Goal: Information Seeking & Learning: Find specific fact

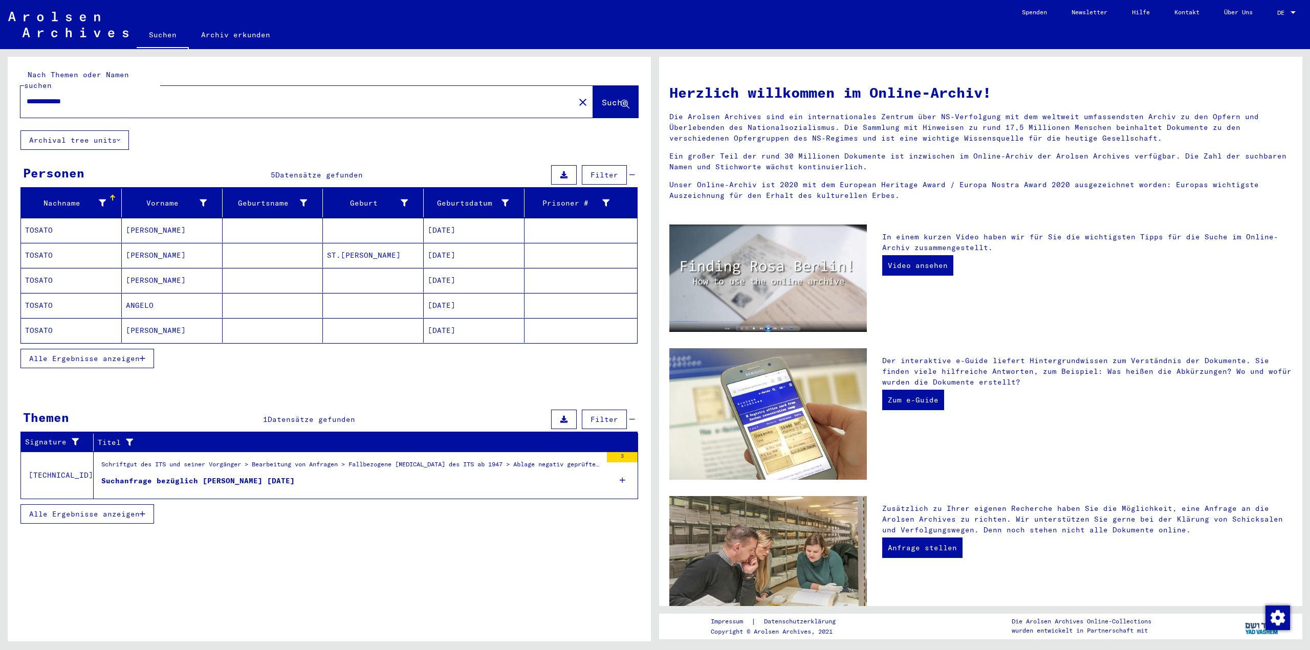
click at [41, 243] on mat-cell "TOSATO" at bounding box center [71, 255] width 101 height 25
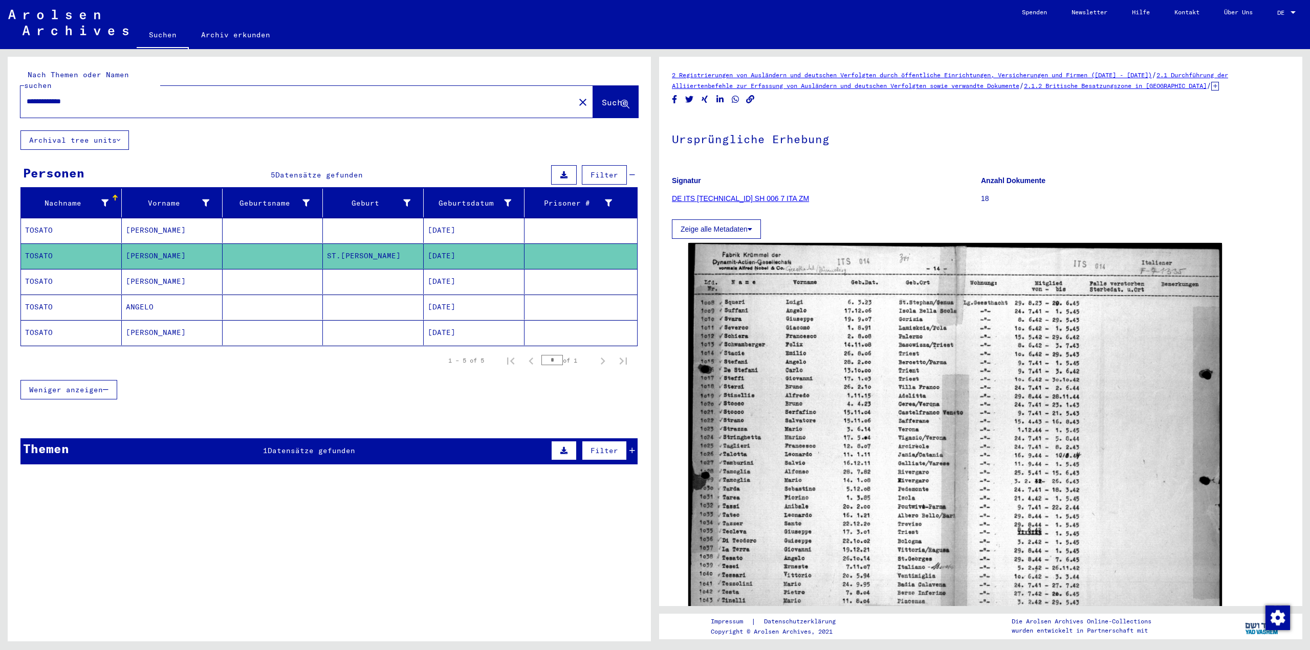
click at [163, 269] on mat-cell "[PERSON_NAME]" at bounding box center [172, 281] width 101 height 25
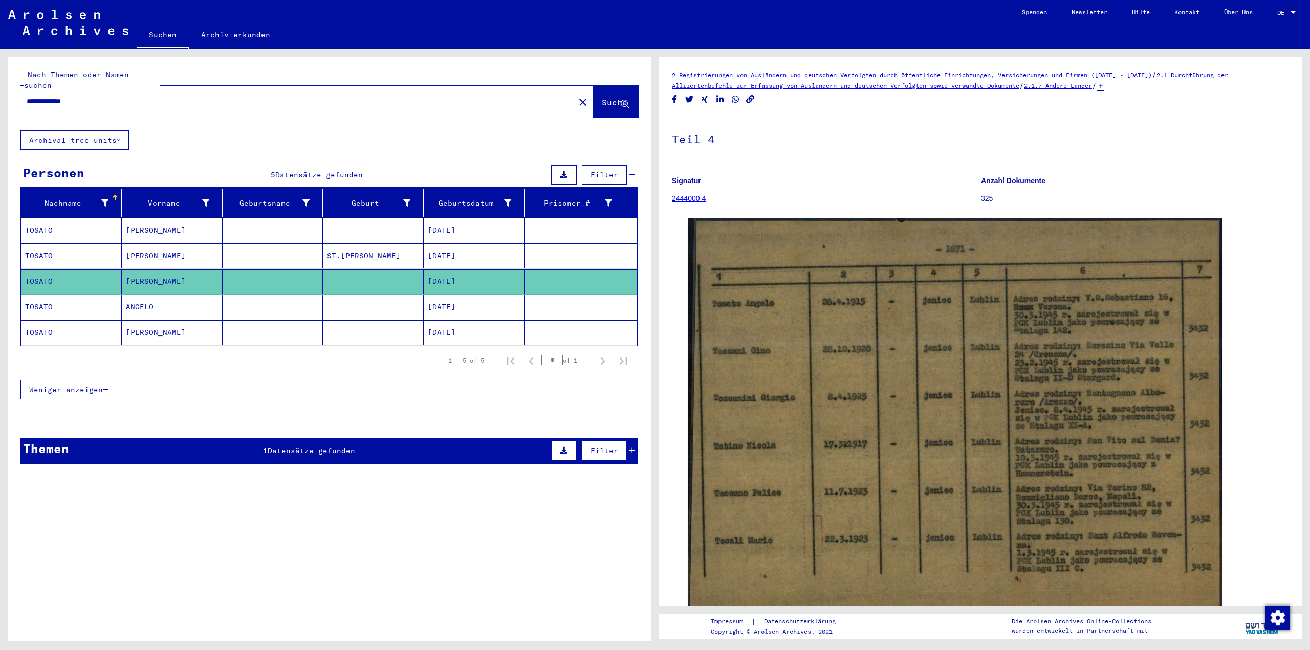
click at [161, 300] on mat-cell "ANGELO" at bounding box center [172, 307] width 101 height 25
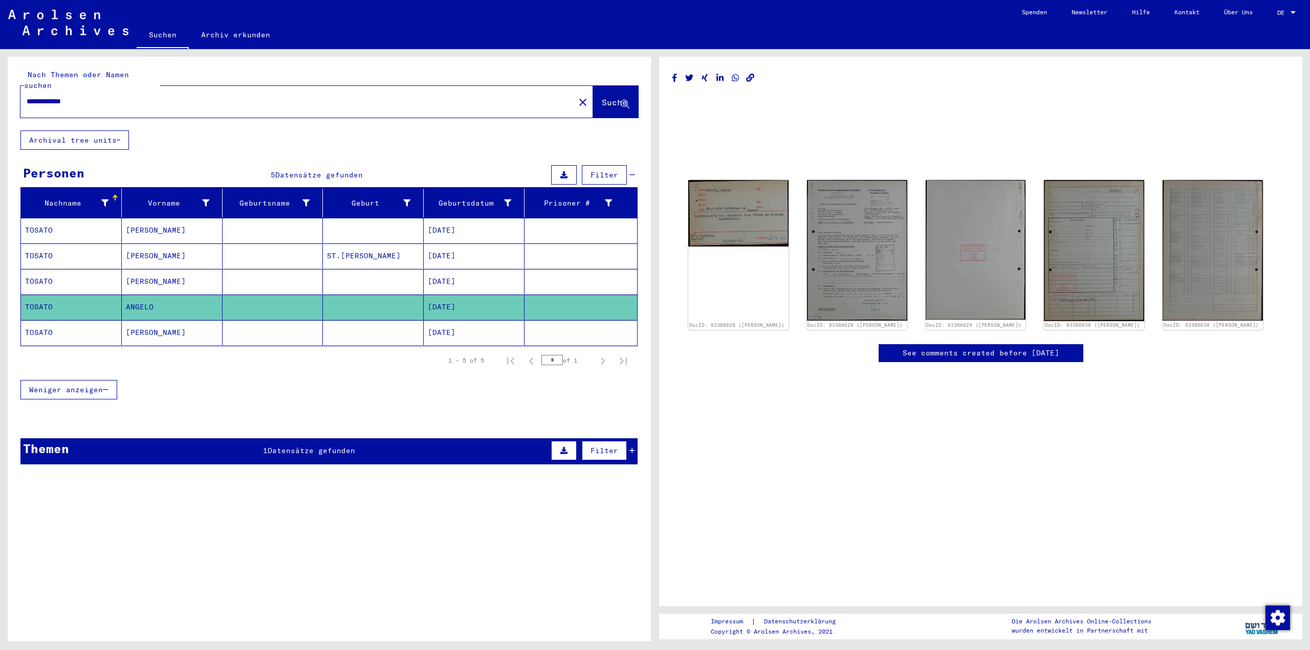
click at [167, 323] on mat-cell "[PERSON_NAME]" at bounding box center [172, 332] width 101 height 25
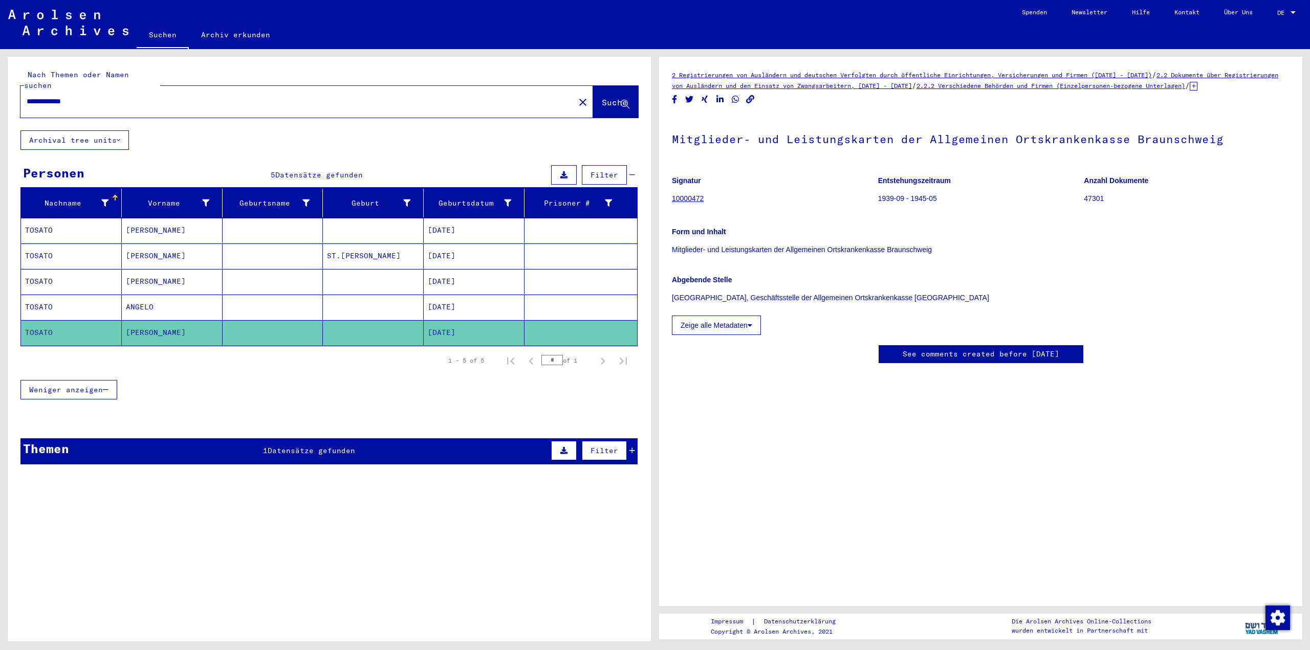
click at [691, 203] on link "10000472" at bounding box center [688, 198] width 32 height 8
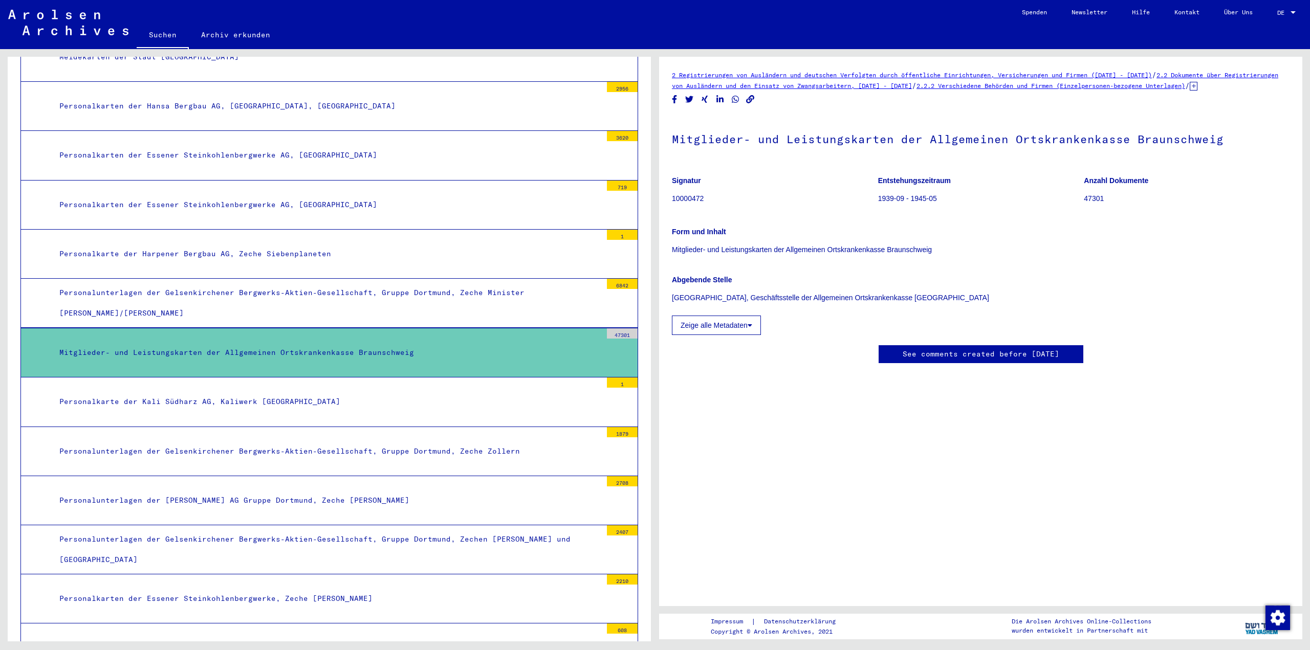
click at [742, 335] on button "Zeige alle Metadaten" at bounding box center [716, 325] width 89 height 19
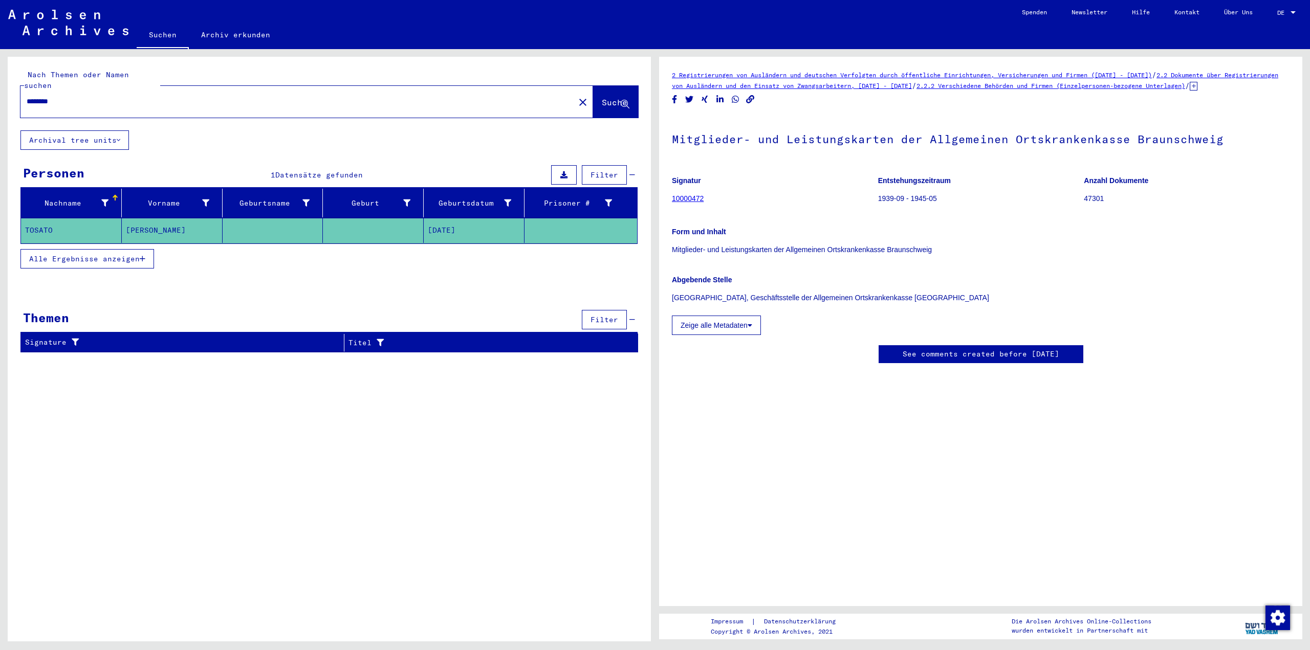
click at [142, 255] on icon "button" at bounding box center [143, 258] width 6 height 7
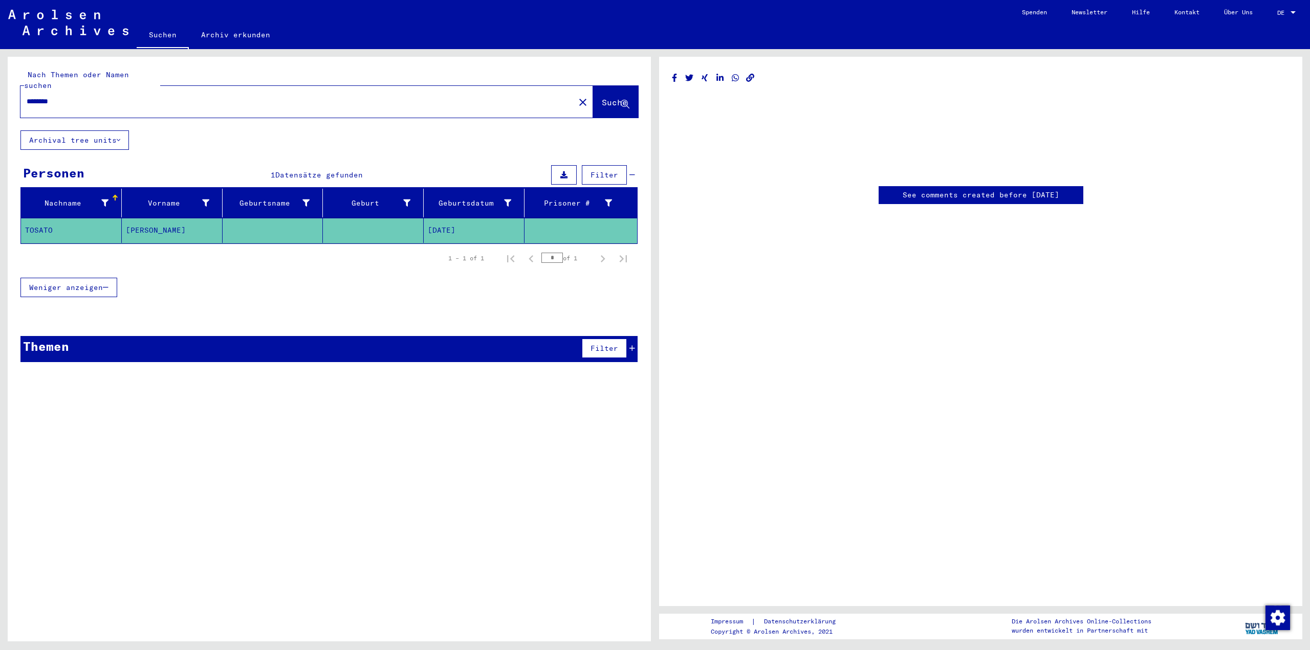
type input "**********"
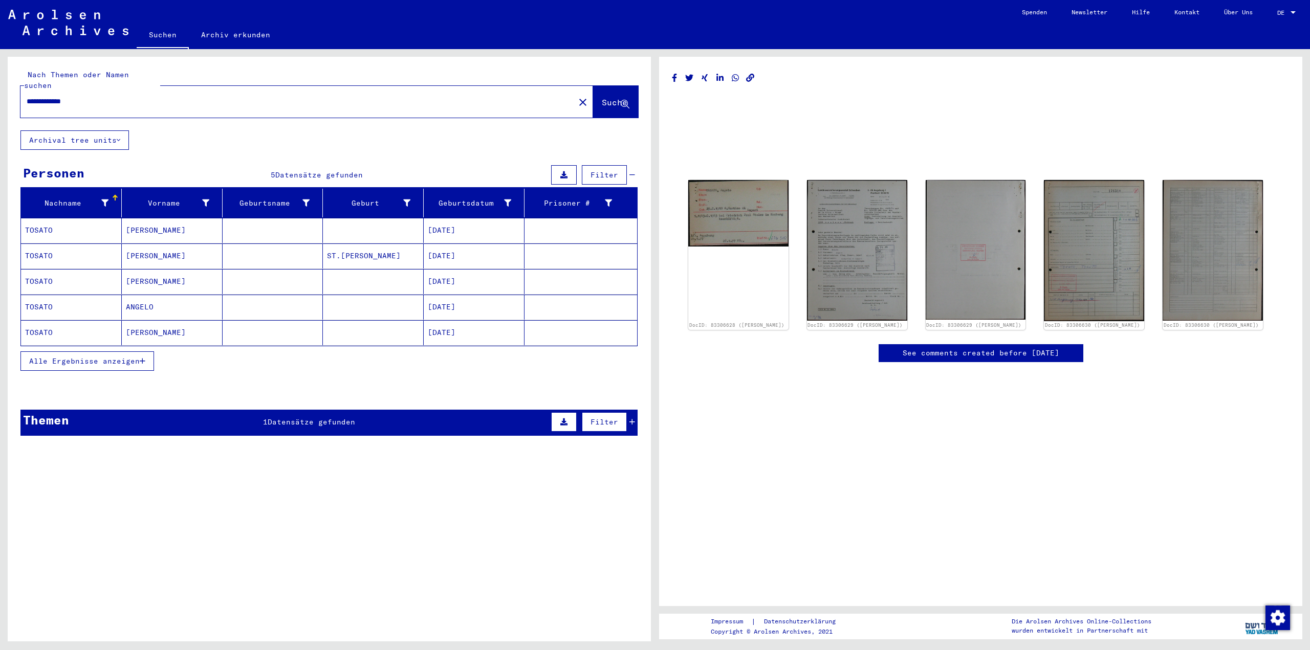
click at [135, 357] on span "Alle Ergebnisse anzeigen" at bounding box center [84, 361] width 111 height 9
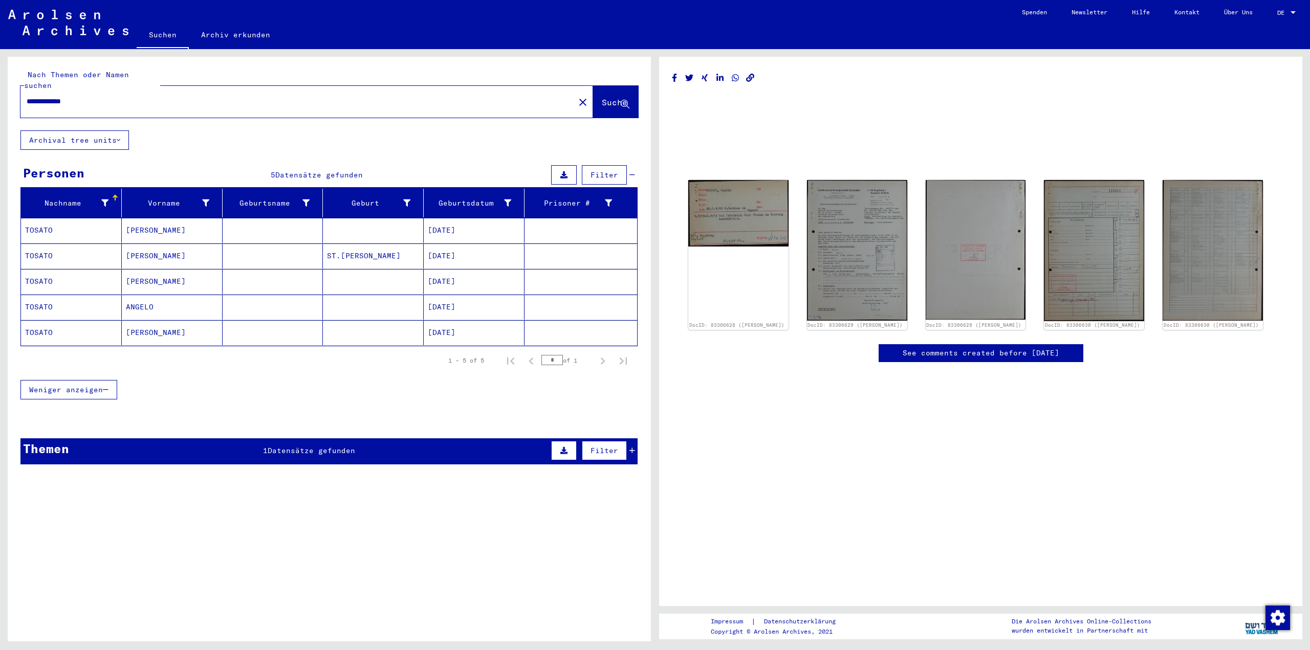
click at [184, 274] on mat-cell "[PERSON_NAME]" at bounding box center [172, 281] width 101 height 25
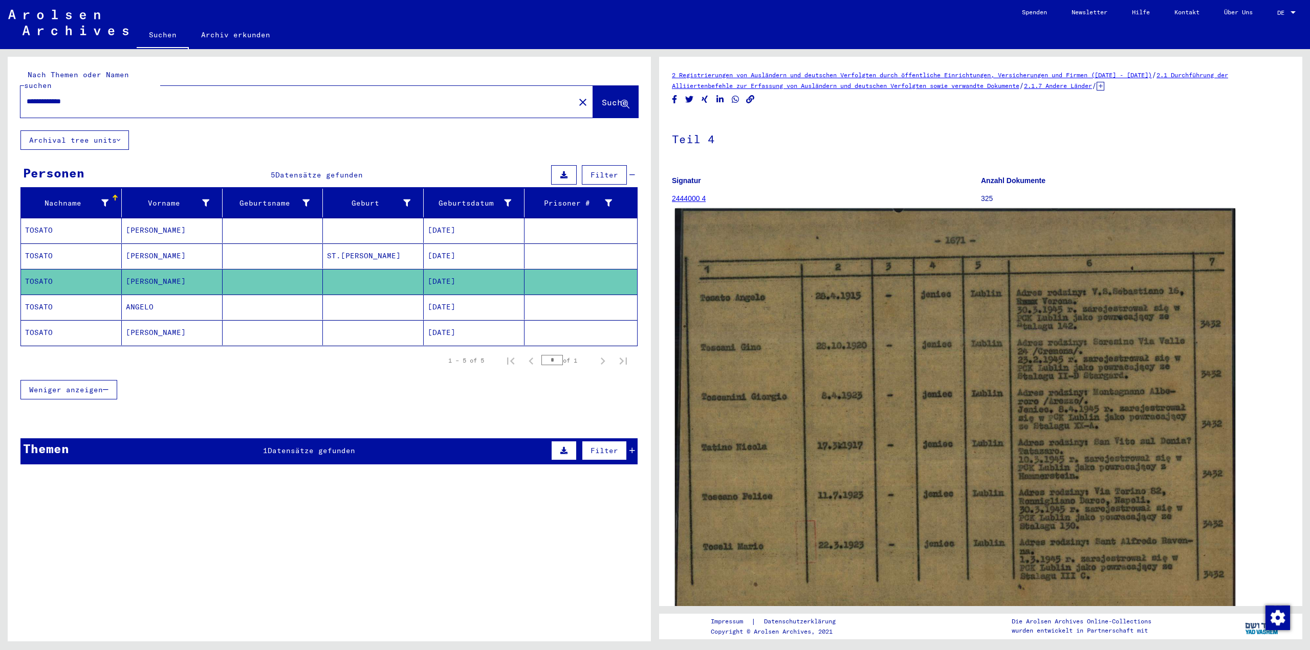
click at [863, 411] on img at bounding box center [955, 416] width 560 height 414
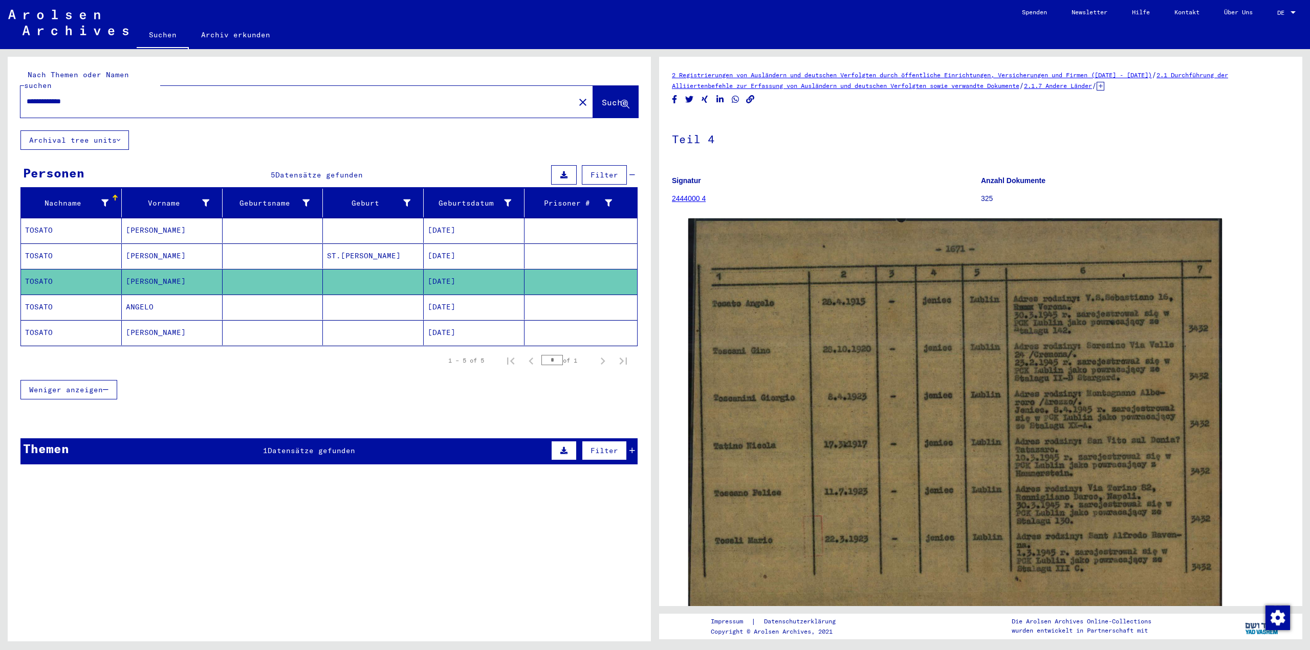
drag, startPoint x: 112, startPoint y: 93, endPoint x: 0, endPoint y: 91, distance: 112.1
click at [0, 91] on div "**********" at bounding box center [327, 345] width 655 height 593
paste input "*"
type input "**********"
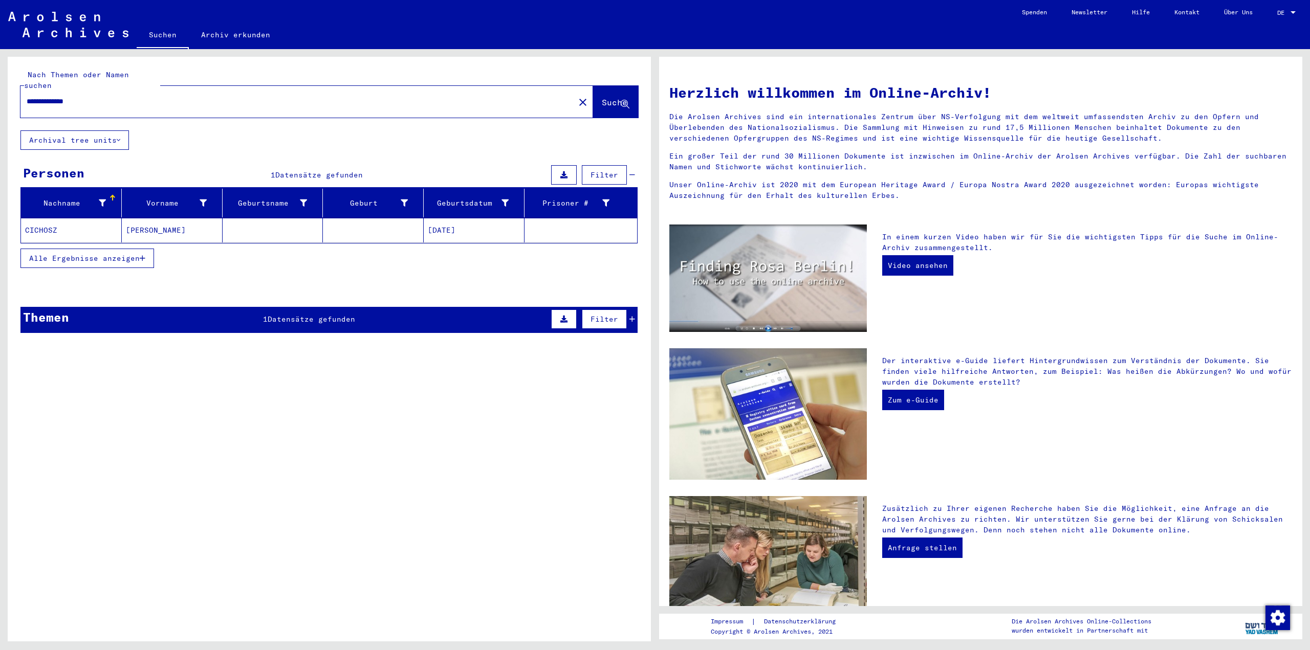
click at [245, 218] on mat-cell at bounding box center [273, 230] width 101 height 25
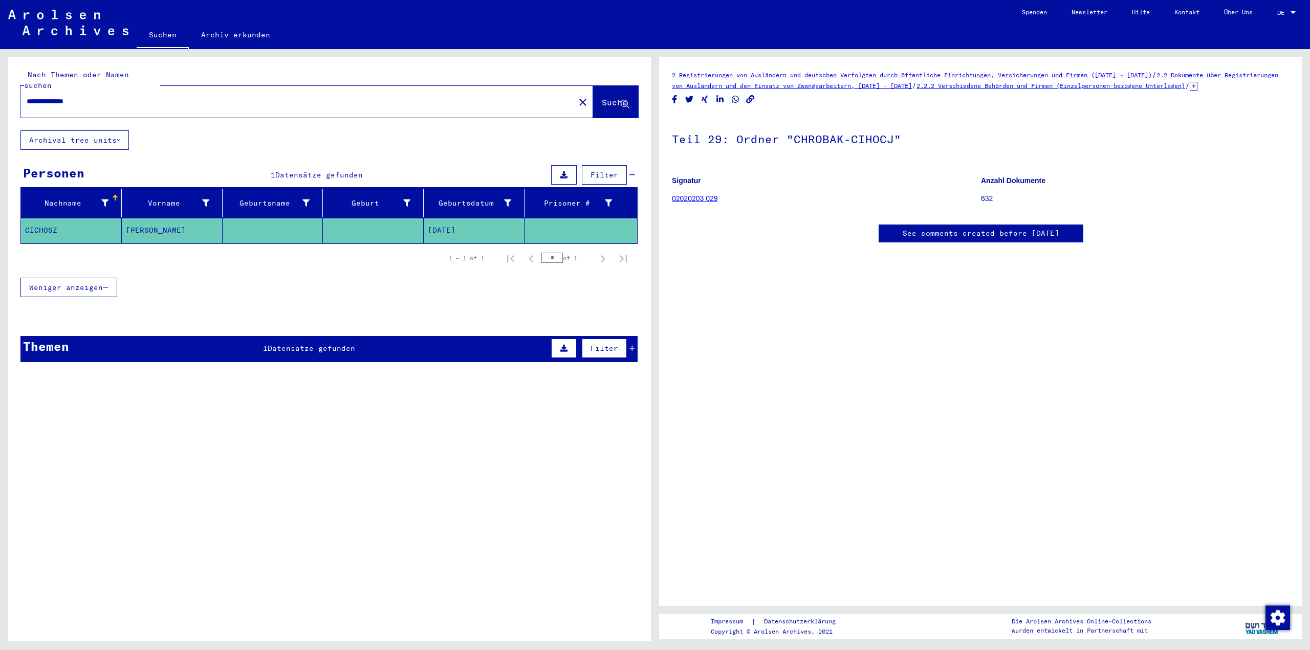
click at [701, 203] on link "02020203 029" at bounding box center [695, 198] width 46 height 8
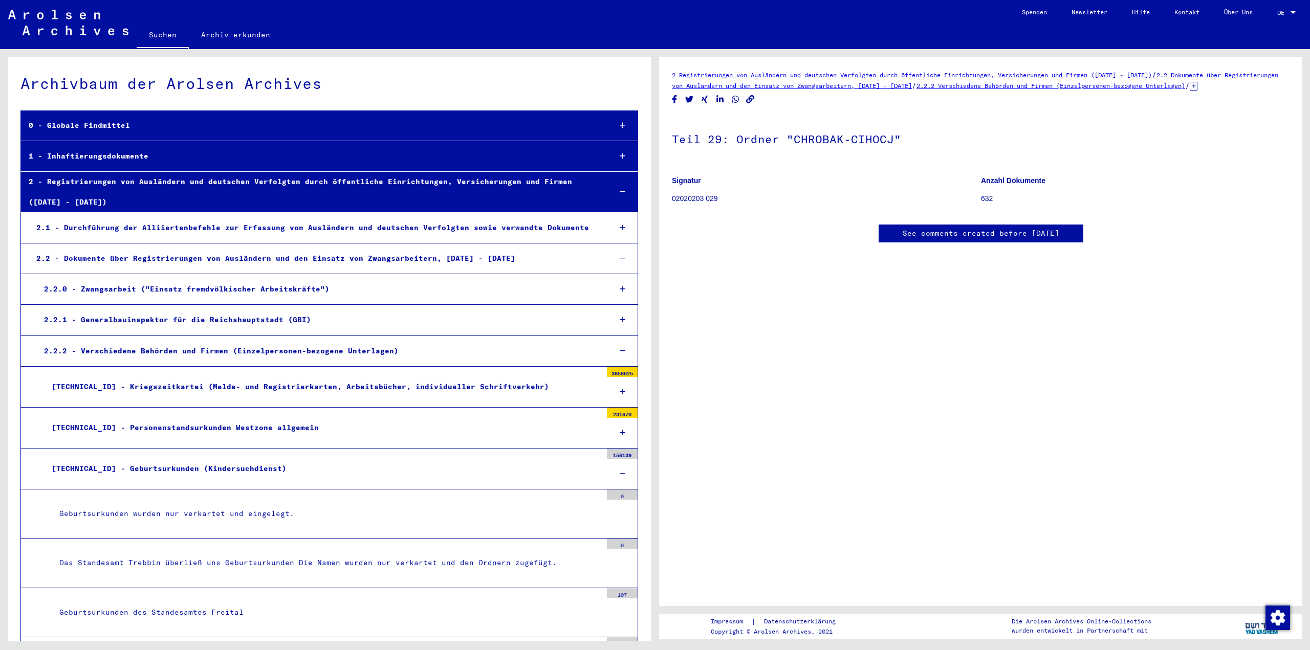
scroll to position [6897, 0]
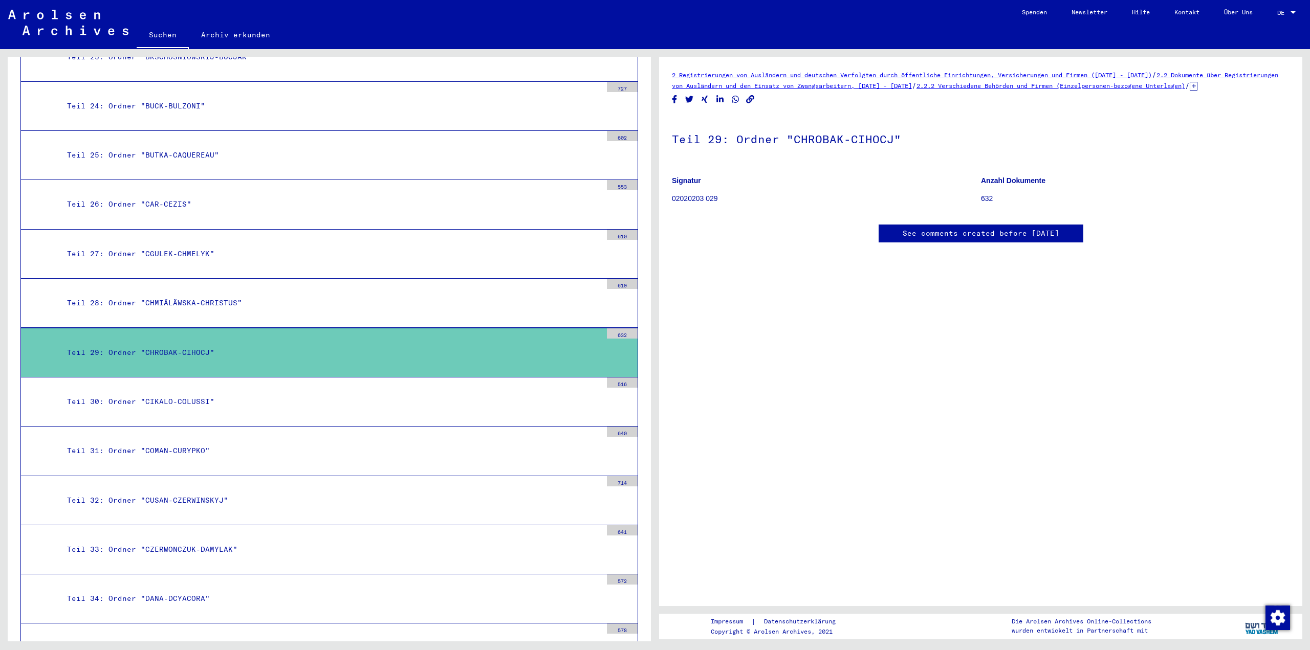
click at [152, 352] on div "Teil 29: Ordner "CHROBAK-CIHOCJ"" at bounding box center [330, 353] width 542 height 20
click at [245, 355] on div "Teil 29: Ordner "CHROBAK-CIHOCJ"" at bounding box center [330, 353] width 542 height 20
click at [177, 285] on mat-tree-node "Teil 28: Ordner "CHMIÄLÄWSKA-CHRISTUS" 619" at bounding box center [329, 303] width 618 height 49
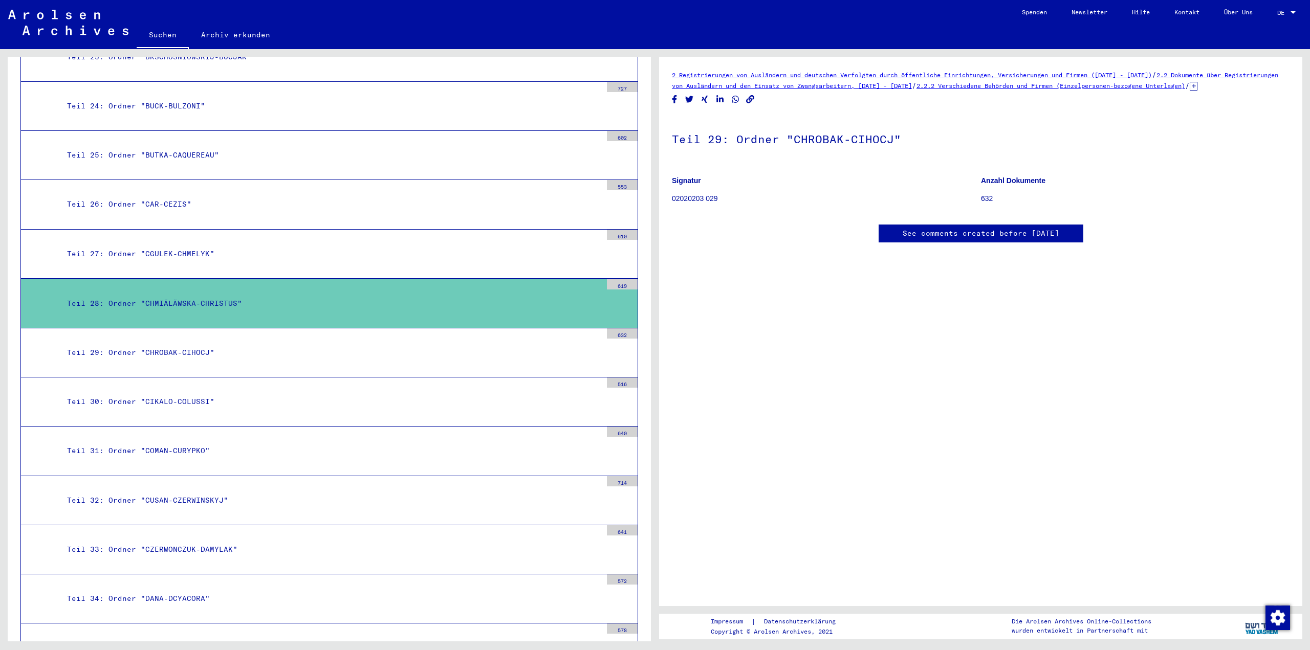
click at [236, 355] on div "Teil 29: Ordner "CHROBAK-CIHOCJ"" at bounding box center [330, 353] width 542 height 20
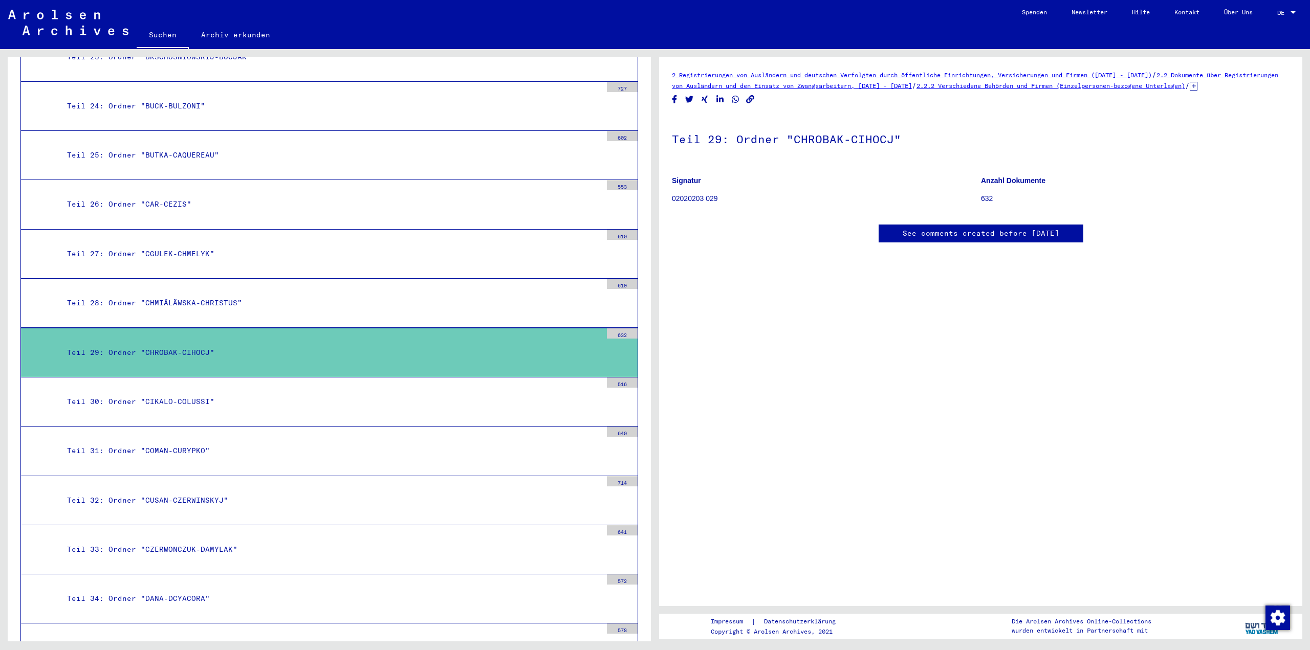
click at [236, 355] on div "Teil 29: Ordner "CHROBAK-CIHOCJ"" at bounding box center [330, 353] width 542 height 20
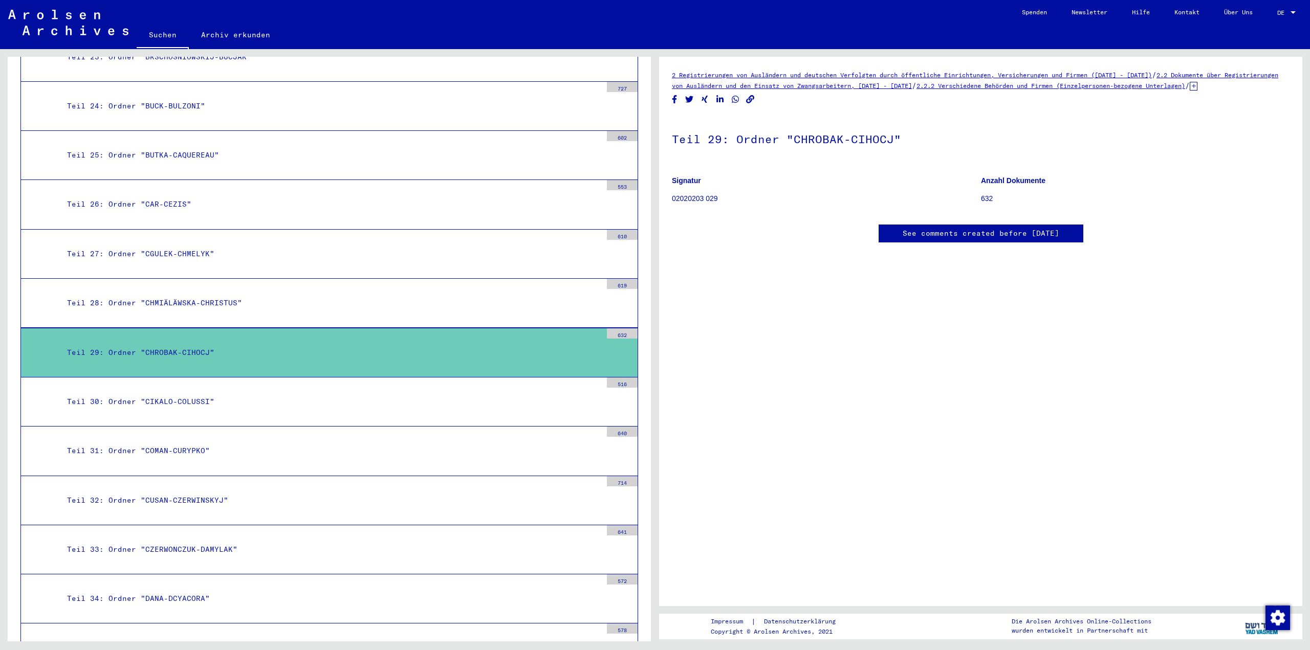
click at [702, 204] on p "02020203 029" at bounding box center [826, 198] width 309 height 11
click at [691, 204] on p "02020203 029" at bounding box center [826, 198] width 309 height 11
click at [989, 239] on link "See comments created before [DATE]" at bounding box center [981, 233] width 157 height 11
